Goal: Task Accomplishment & Management: Manage account settings

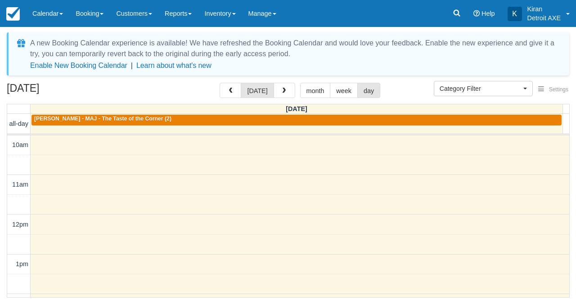
select select
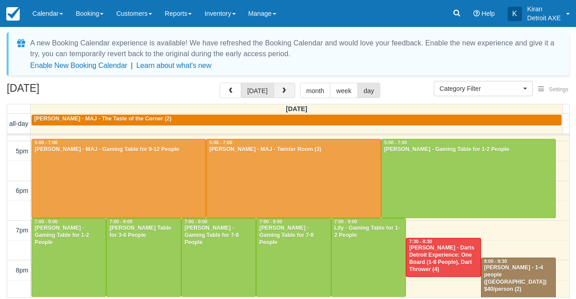
click at [281, 95] on button "button" at bounding box center [285, 90] width 22 height 15
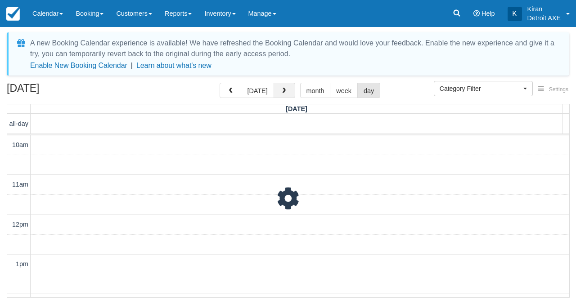
scroll to position [356, 0]
click at [281, 95] on button "button" at bounding box center [285, 90] width 22 height 15
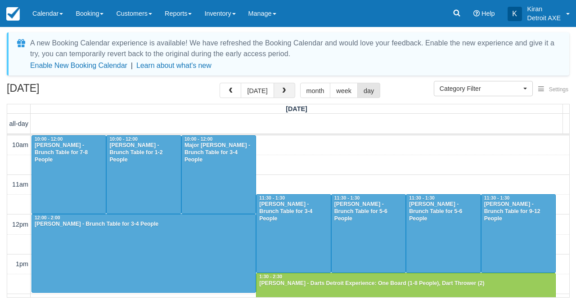
click at [281, 95] on button "button" at bounding box center [285, 90] width 22 height 15
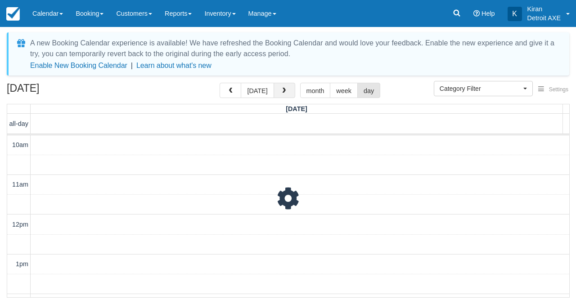
scroll to position [356, 0]
click at [281, 95] on button "button" at bounding box center [285, 90] width 22 height 15
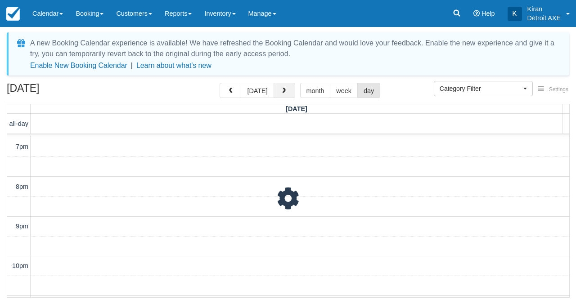
click at [281, 95] on button "button" at bounding box center [285, 90] width 22 height 15
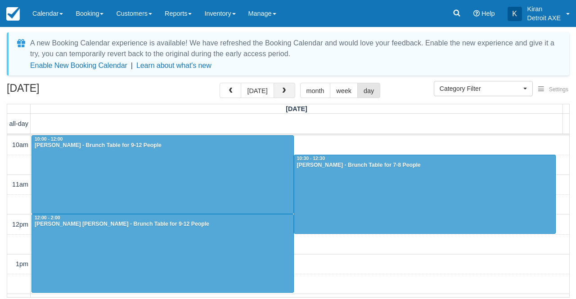
click at [281, 95] on button "button" at bounding box center [285, 90] width 22 height 15
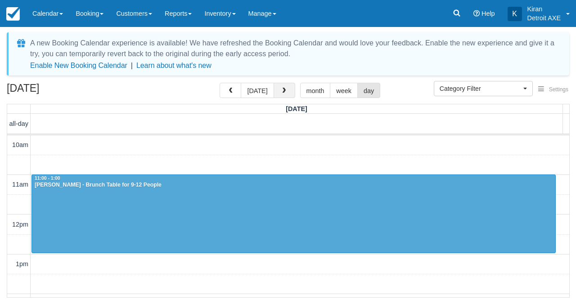
click at [281, 95] on button "button" at bounding box center [285, 90] width 22 height 15
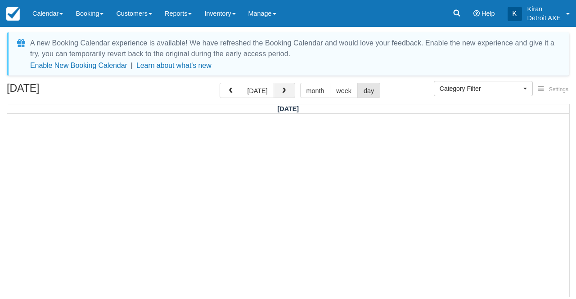
click at [281, 95] on button "button" at bounding box center [285, 90] width 22 height 15
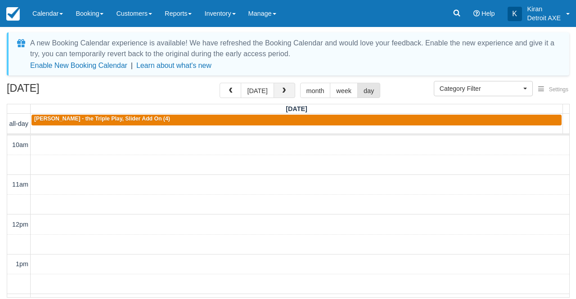
scroll to position [356, 0]
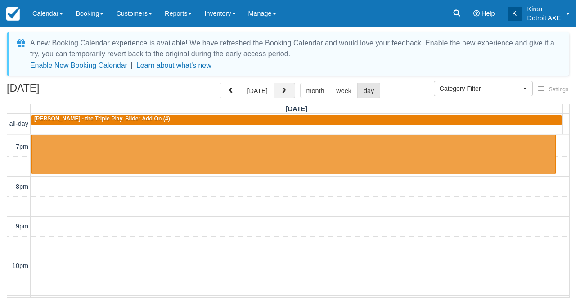
click at [281, 95] on button "button" at bounding box center [285, 90] width 22 height 15
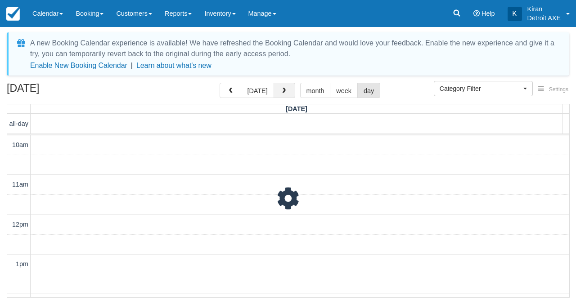
scroll to position [356, 0]
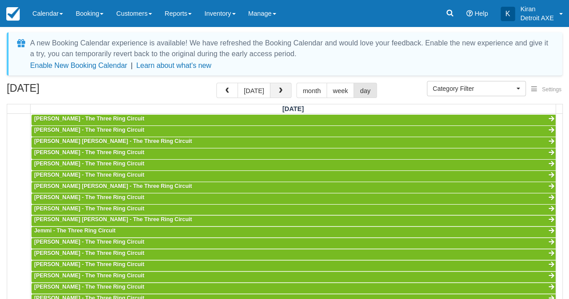
click at [281, 95] on button "button" at bounding box center [281, 90] width 22 height 15
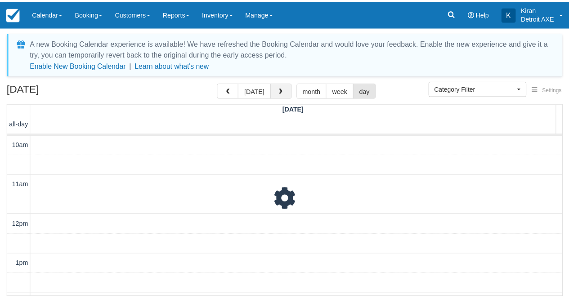
scroll to position [356, 0]
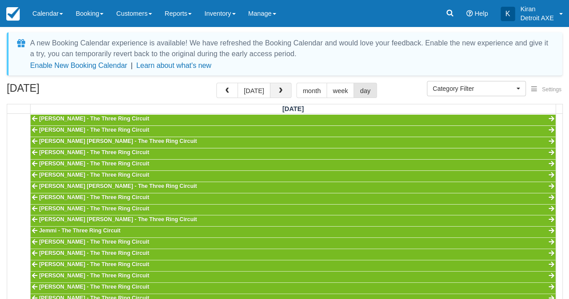
click at [281, 96] on button "button" at bounding box center [281, 90] width 22 height 15
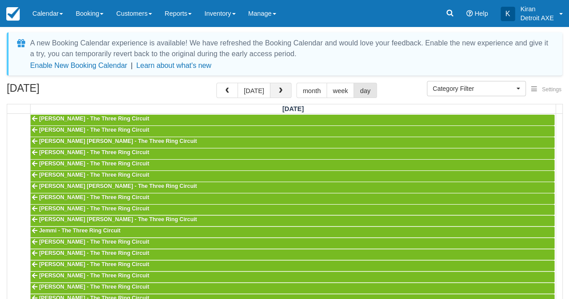
scroll to position [356, 0]
click at [281, 96] on button "button" at bounding box center [281, 90] width 22 height 15
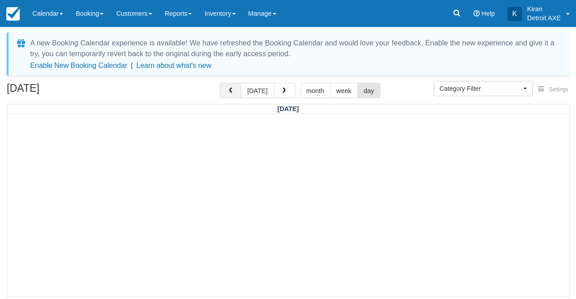
click at [234, 94] on span "button" at bounding box center [230, 91] width 6 height 6
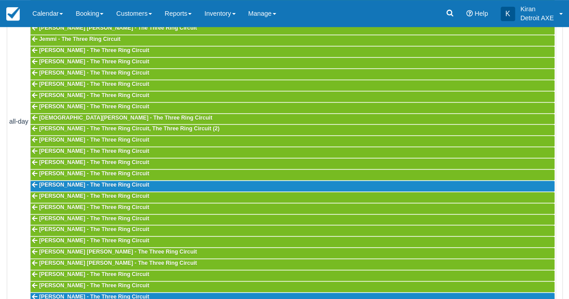
scroll to position [207, 0]
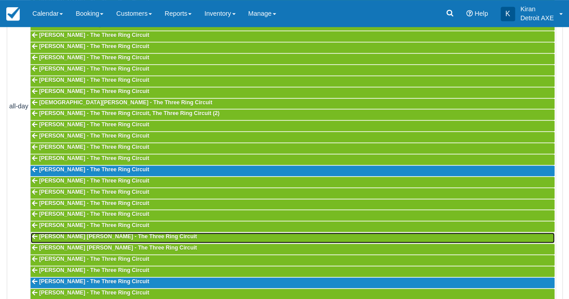
click at [234, 233] on link "Robert D Morrison Morrison - The Three Ring Circuit" at bounding box center [293, 238] width 524 height 11
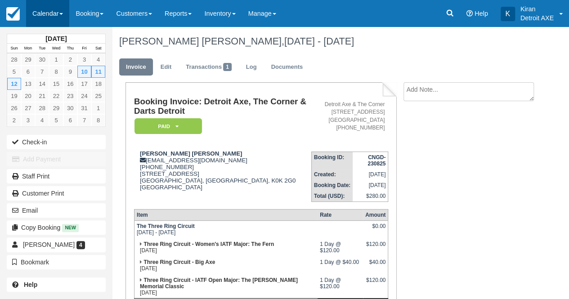
click at [62, 14] on span at bounding box center [61, 14] width 4 height 2
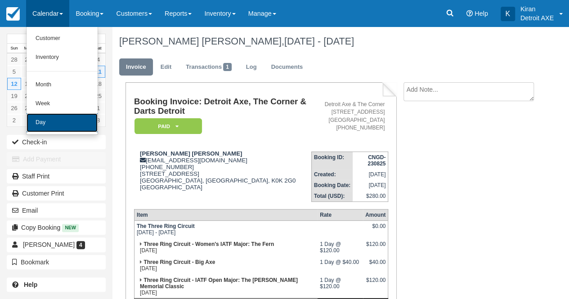
click at [56, 122] on link "Day" at bounding box center [62, 122] width 71 height 19
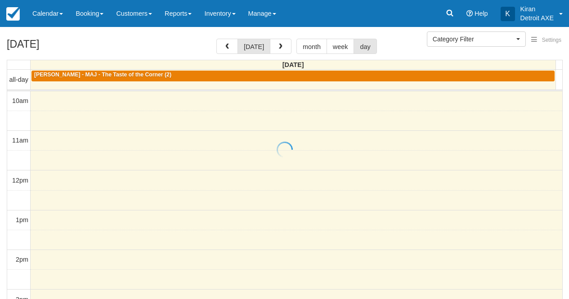
select select
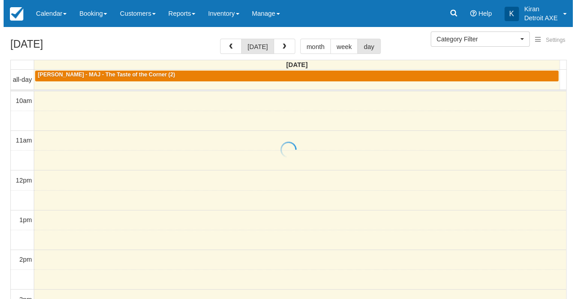
scroll to position [277, 0]
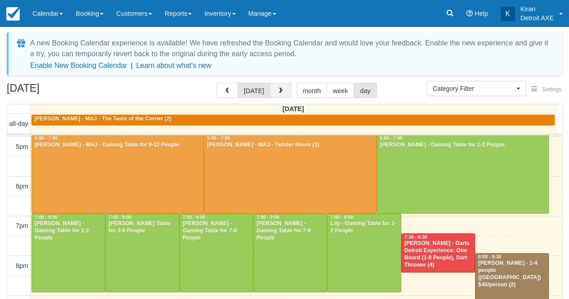
click at [278, 89] on span "button" at bounding box center [281, 91] width 6 height 6
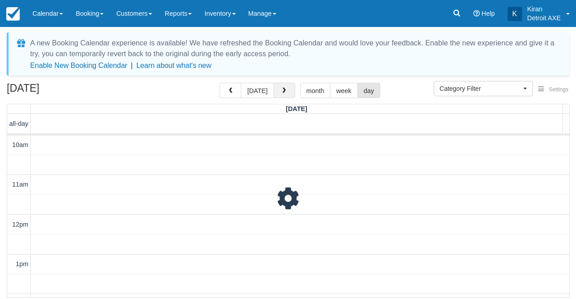
scroll to position [277, 0]
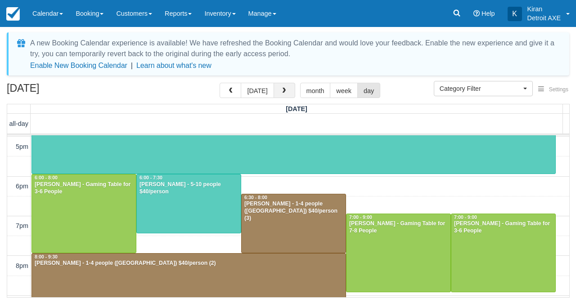
click at [277, 89] on button "button" at bounding box center [285, 90] width 22 height 15
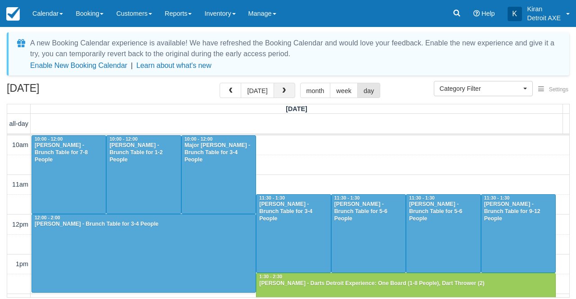
scroll to position [277, 0]
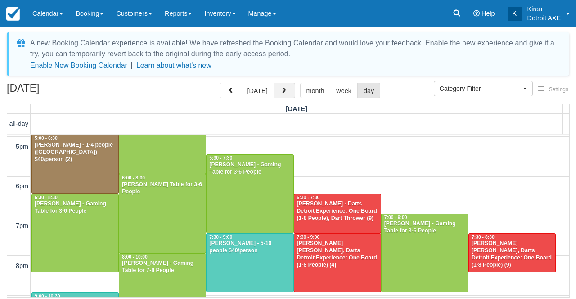
click at [277, 89] on button "button" at bounding box center [285, 90] width 22 height 15
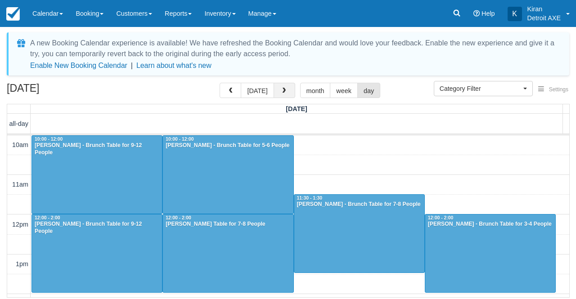
scroll to position [277, 0]
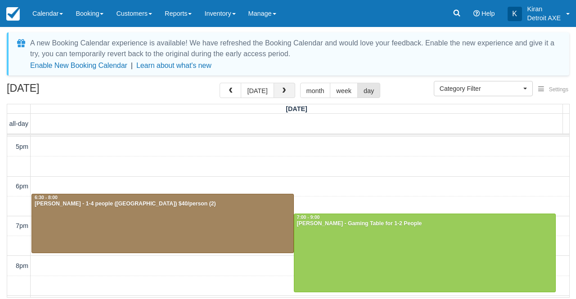
click at [277, 89] on button "button" at bounding box center [285, 90] width 22 height 15
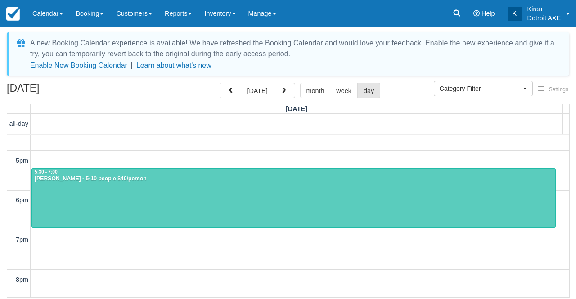
scroll to position [262, 0]
drag, startPoint x: 111, startPoint y: 198, endPoint x: 146, endPoint y: 89, distance: 114.3
click at [146, 89] on div "[DATE] [DATE] month week day" at bounding box center [288, 92] width 563 height 19
click at [281, 92] on span "button" at bounding box center [284, 91] width 6 height 6
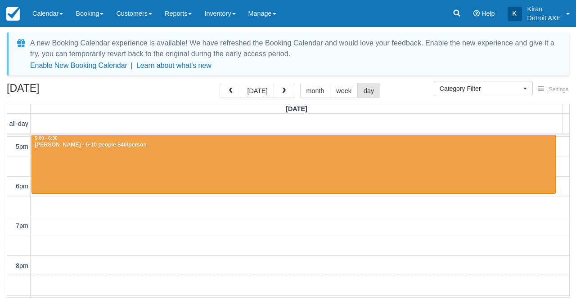
scroll to position [247, 0]
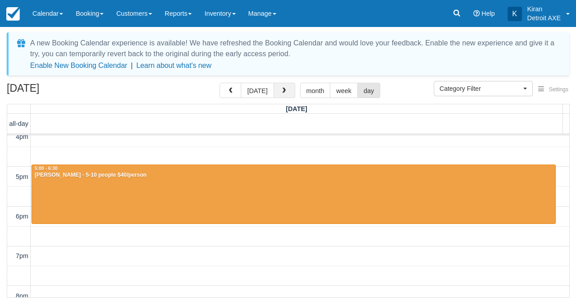
click at [284, 94] on span "button" at bounding box center [284, 91] width 6 height 6
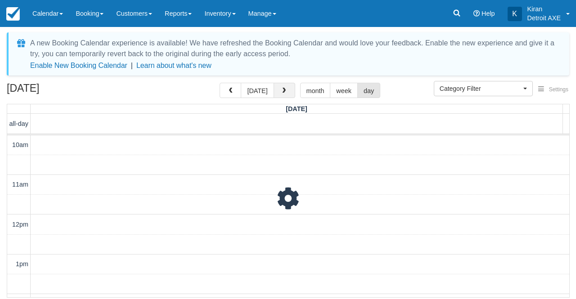
scroll to position [277, 0]
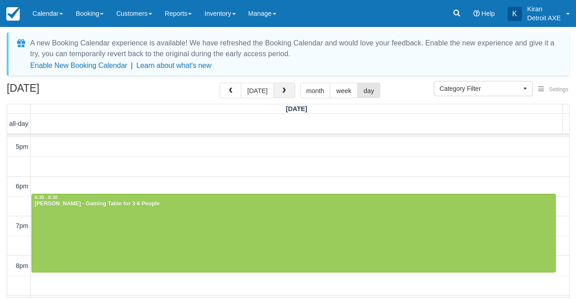
click at [284, 94] on span "button" at bounding box center [284, 91] width 6 height 6
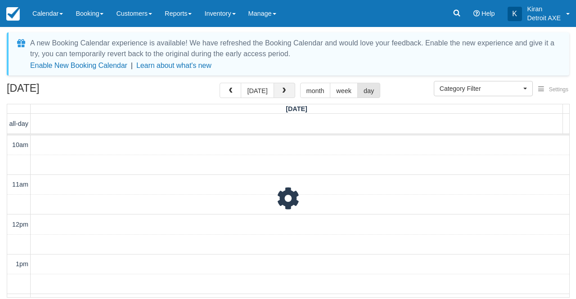
scroll to position [277, 0]
